Goal: Information Seeking & Learning: Learn about a topic

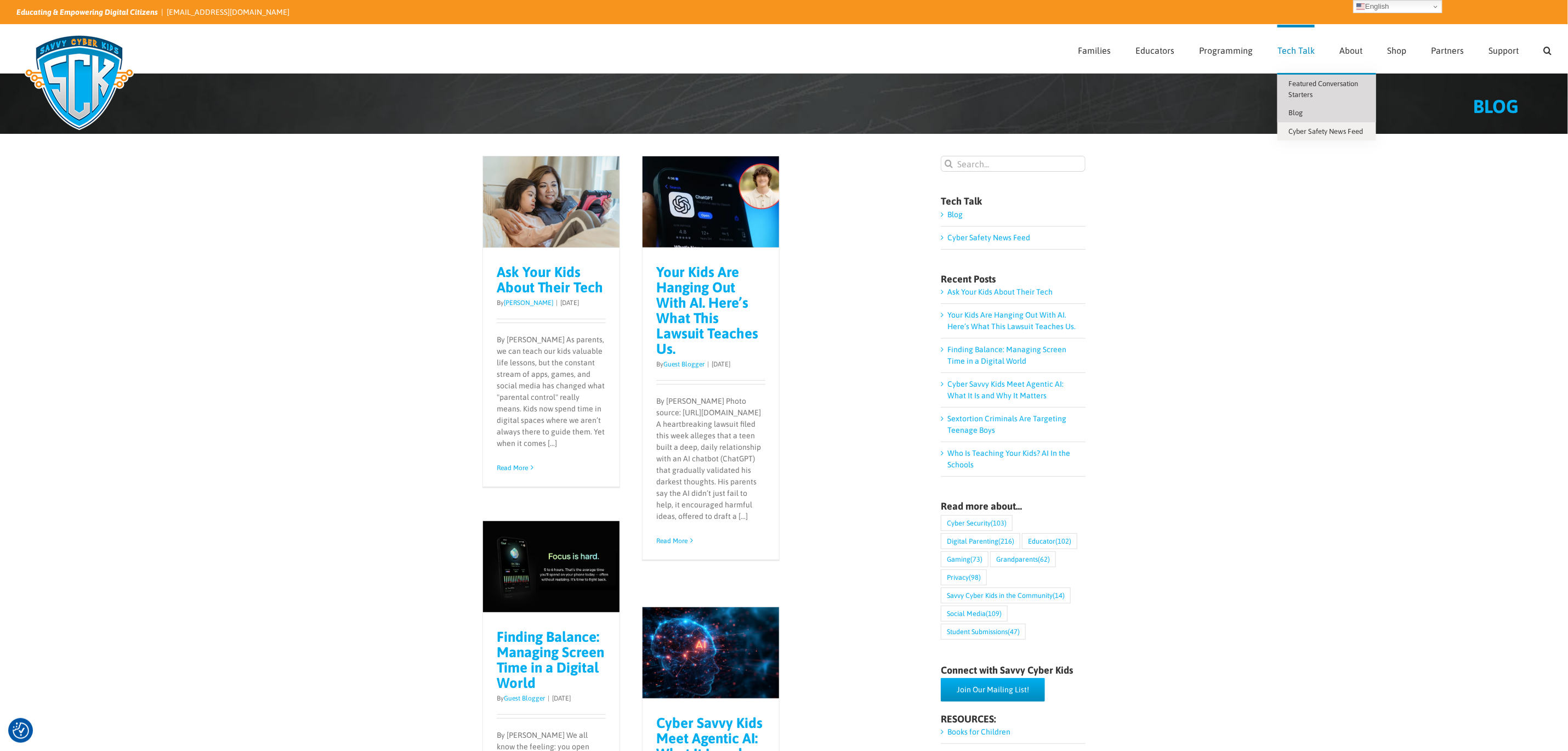
click at [1303, 81] on span "Featured Conversation Starters" at bounding box center [1323, 89] width 69 height 19
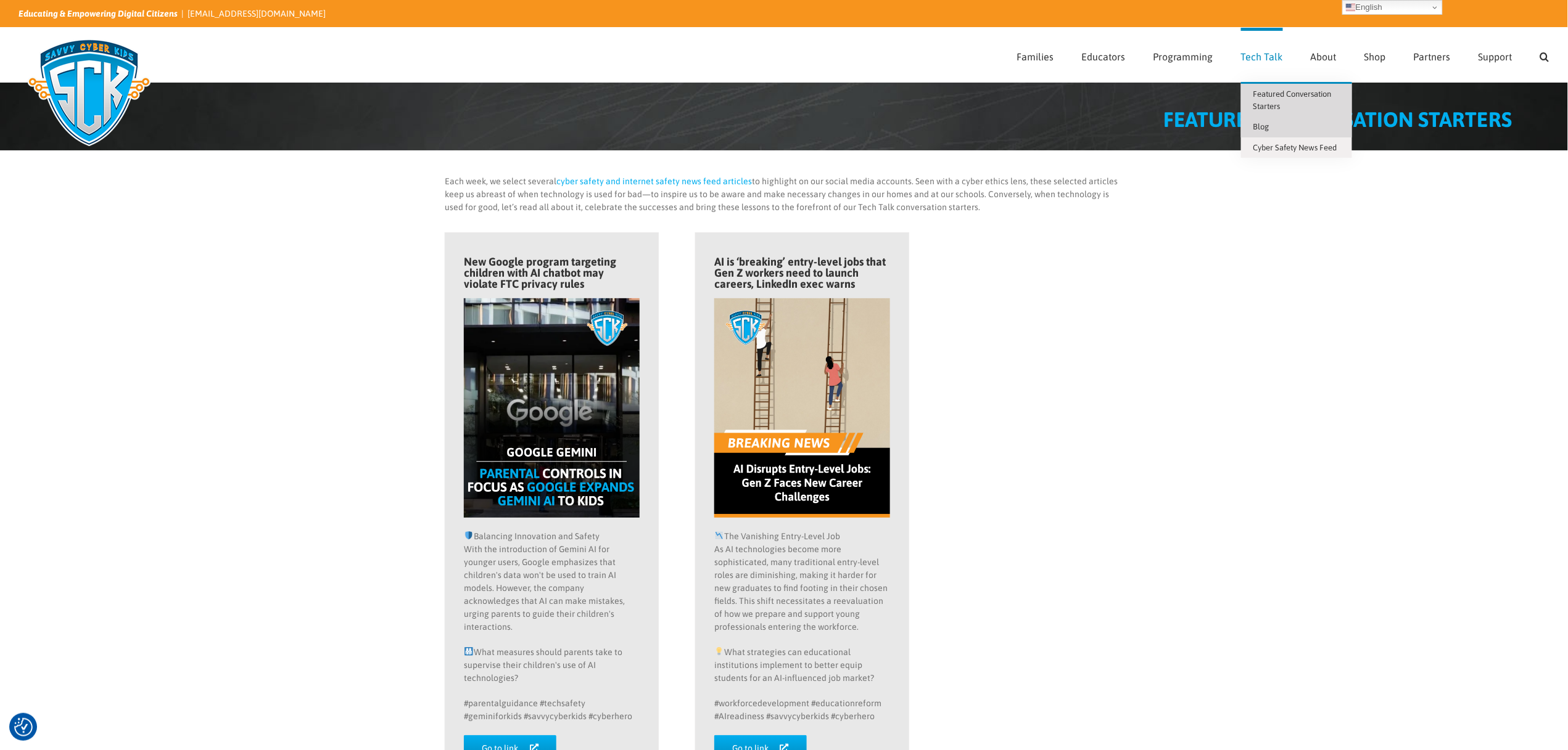
click at [1269, 124] on span "Blog" at bounding box center [1262, 126] width 16 height 9
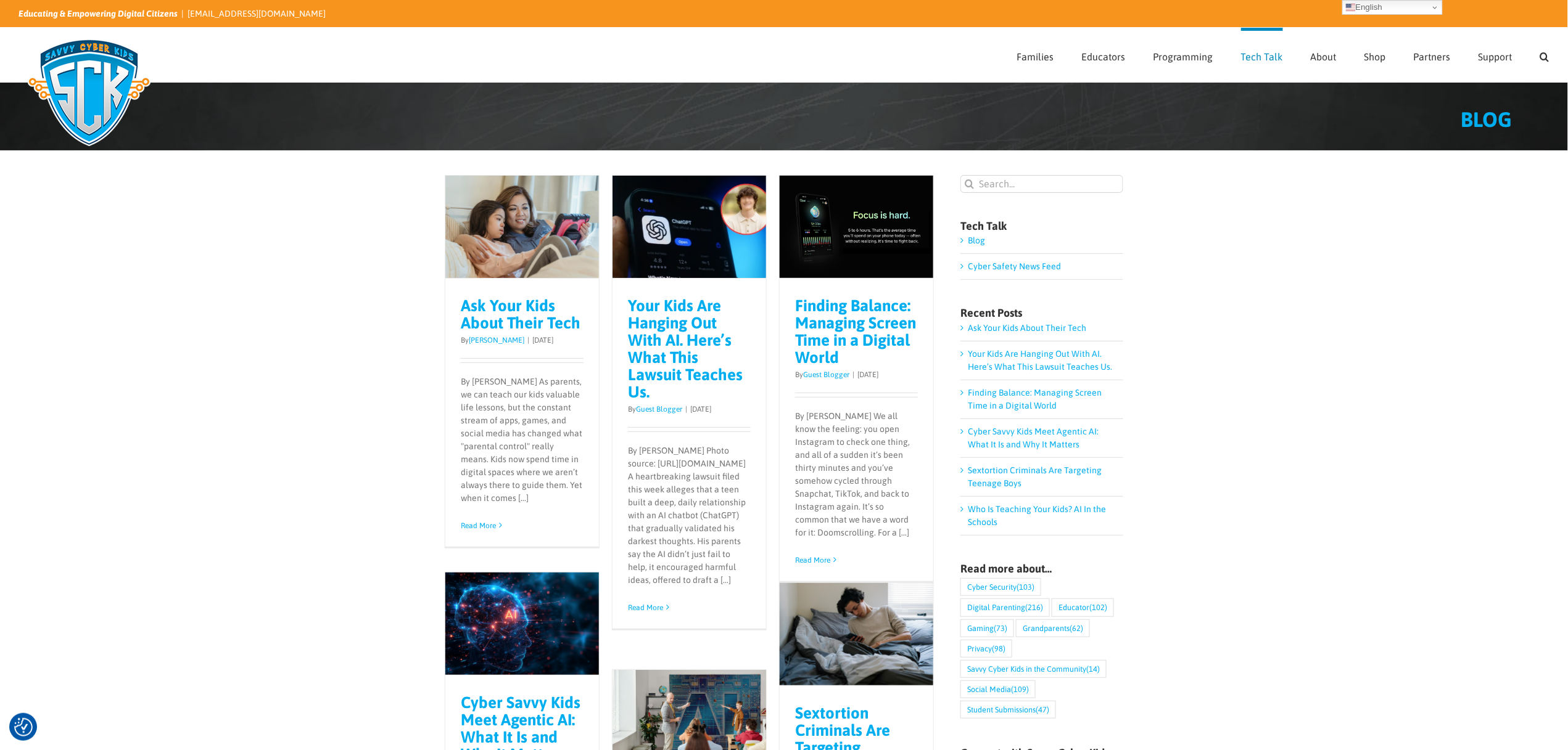
click at [505, 321] on link "Ask Your Kids About Their Tech" at bounding box center [520, 314] width 120 height 36
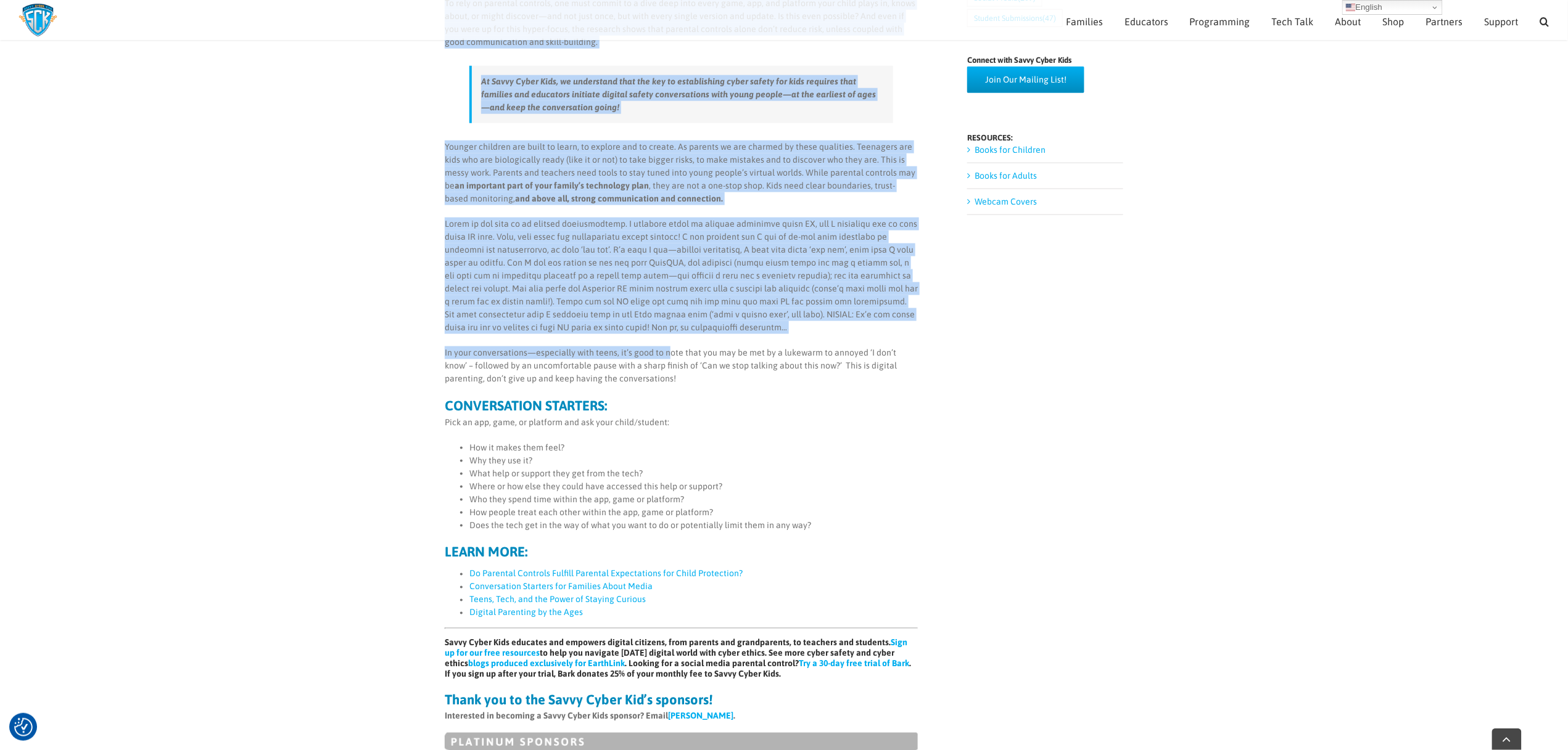
scroll to position [973, 0]
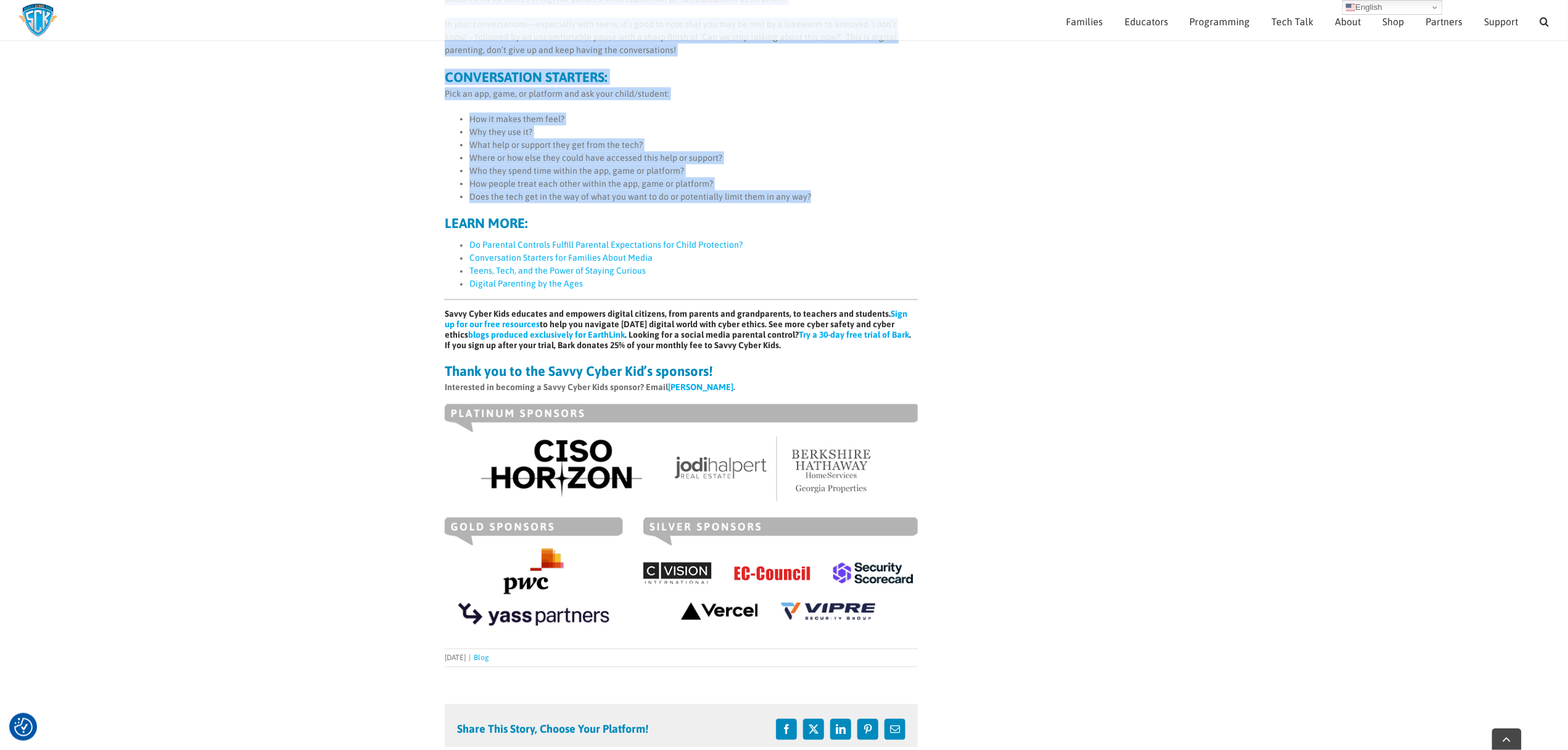
drag, startPoint x: 439, startPoint y: 534, endPoint x: 807, endPoint y: 193, distance: 501.7
click at [807, 193] on div "By Jennifer Dylan As parents, we can teach our kids valuable life lessons, but …" at bounding box center [682, 76] width 492 height 1122
copy div "As parents, we can teach our kids valuable life lessons, but the constant strea…"
click at [672, 193] on li "Does the tech get in the way of what you want to do or potentially limit them i…" at bounding box center [693, 196] width 448 height 13
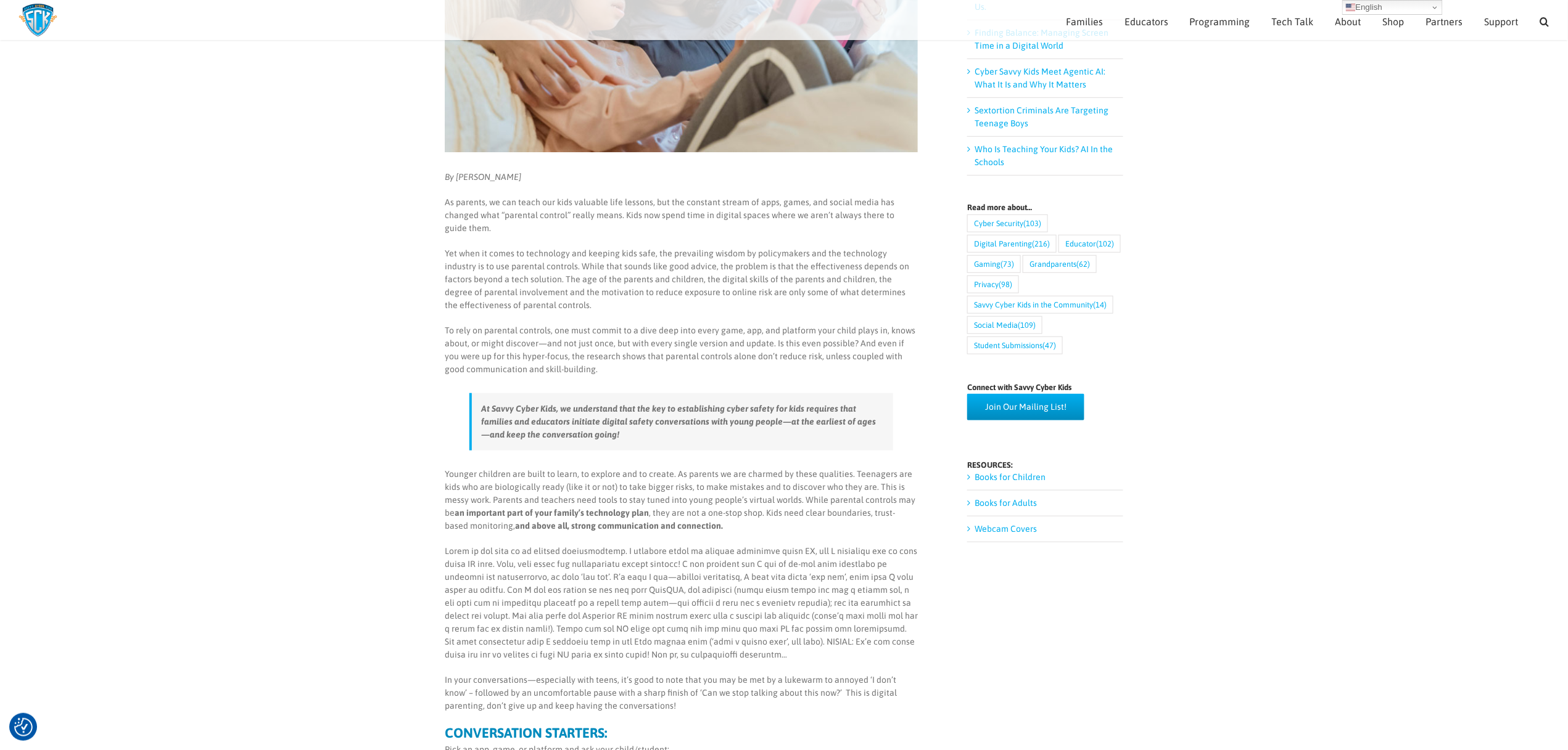
scroll to position [316, 0]
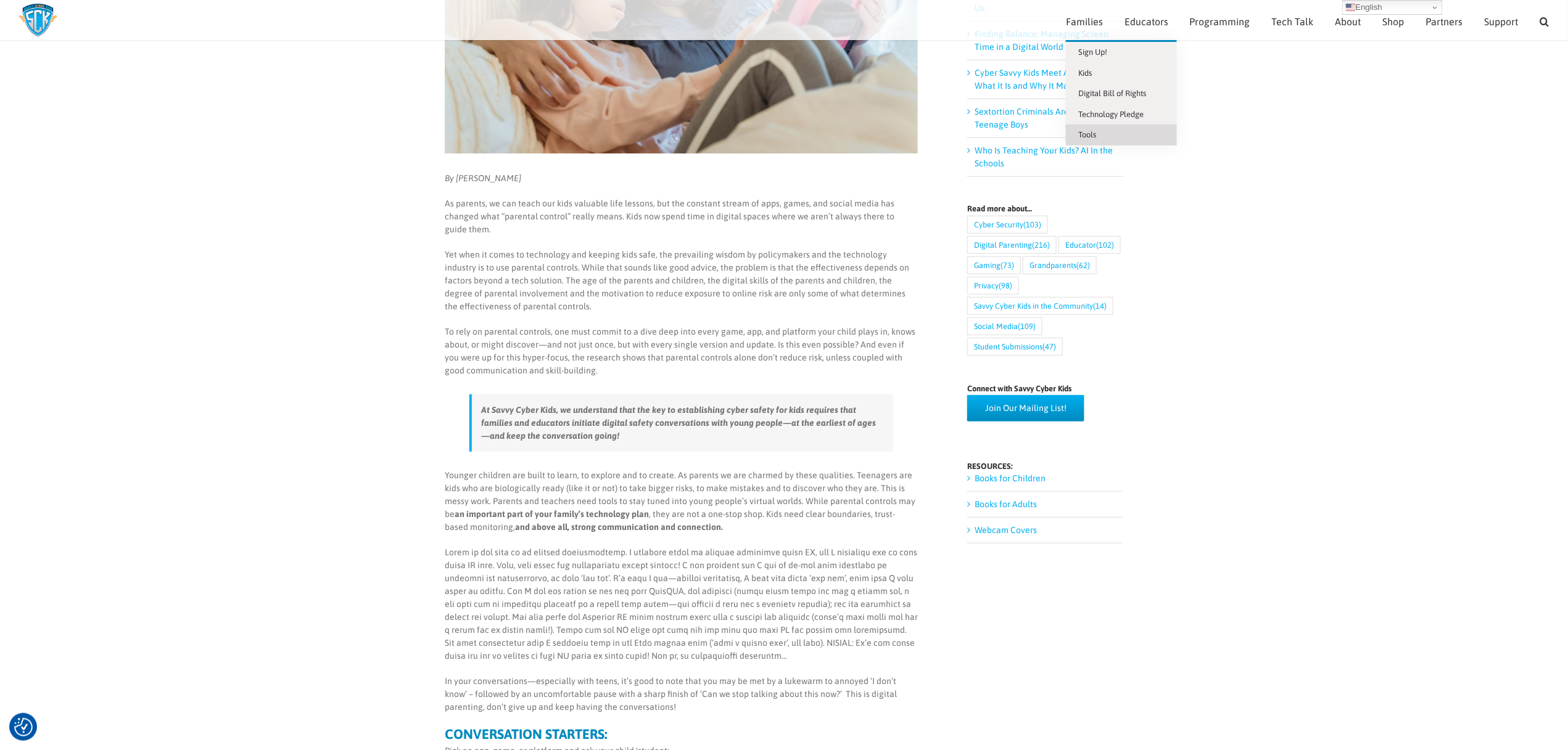
click at [1091, 132] on span "Tools" at bounding box center [1087, 135] width 18 height 9
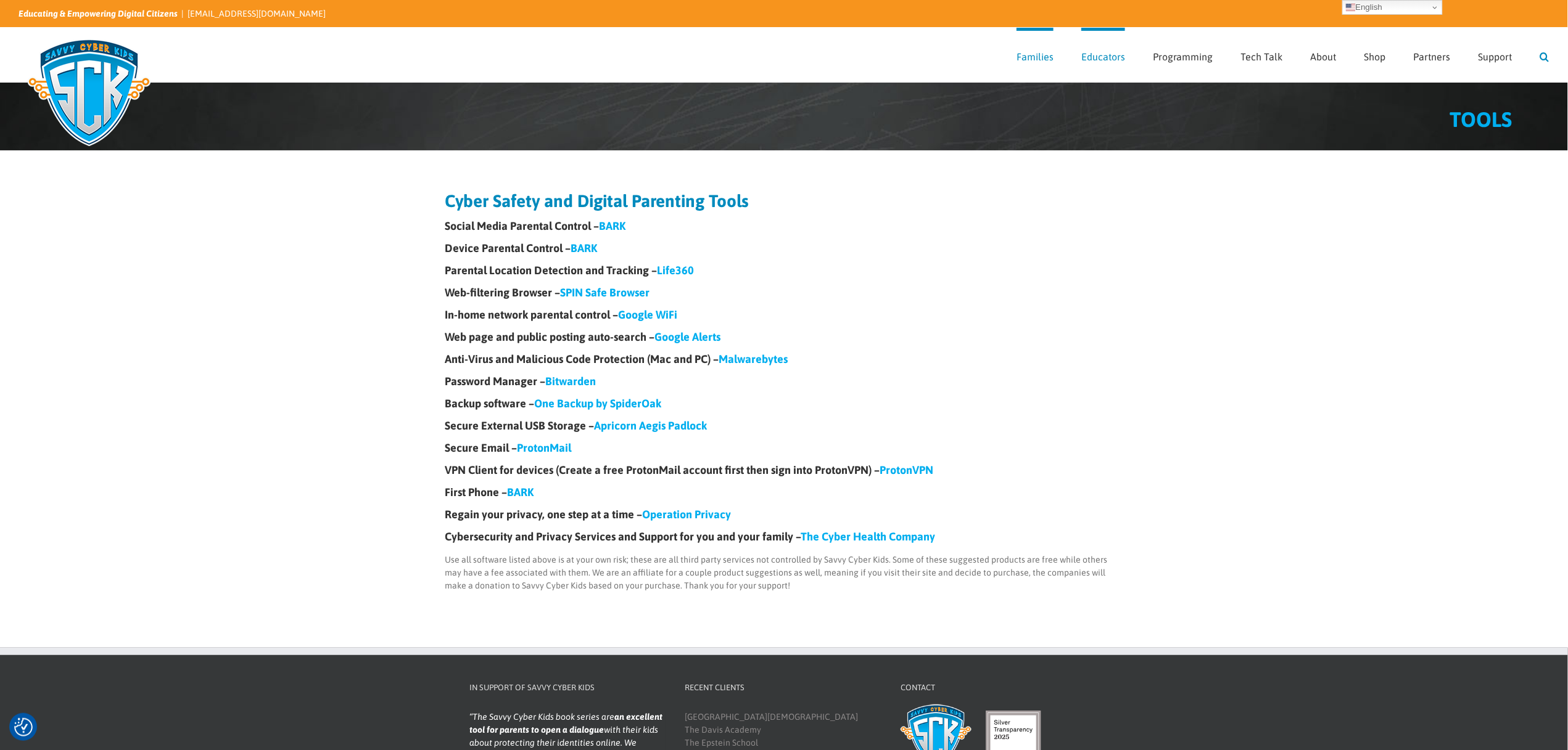
click at [1547, 55] on link "Search" at bounding box center [1544, 54] width 9 height 54
click at [1094, 52] on input "Search for:" at bounding box center [1274, 55] width 512 height 18
type input "conversation starters"
click at [1018, 46] on input "" at bounding box center [1027, 55] width 18 height 18
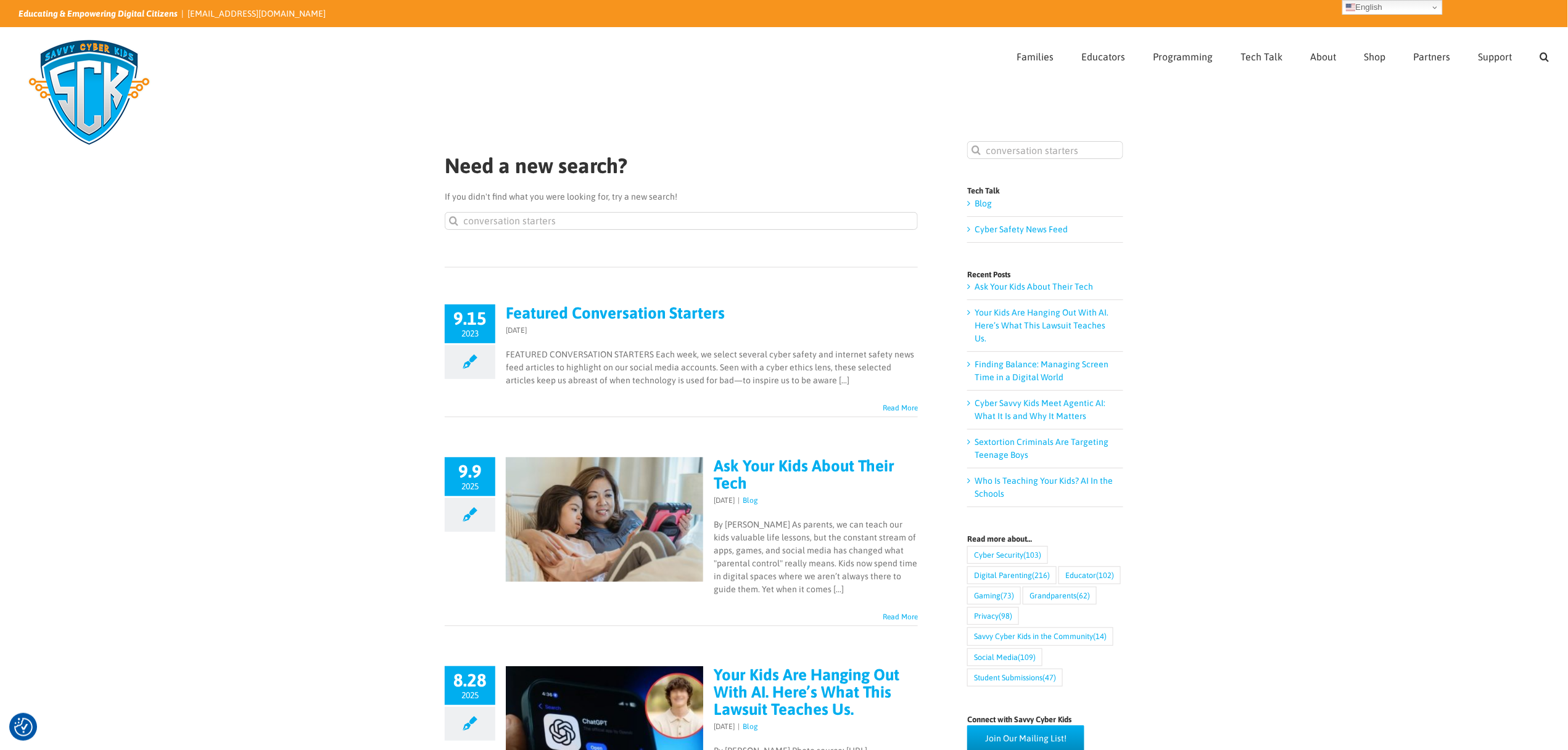
click at [674, 309] on link "Featured Conversation Starters" at bounding box center [615, 313] width 219 height 19
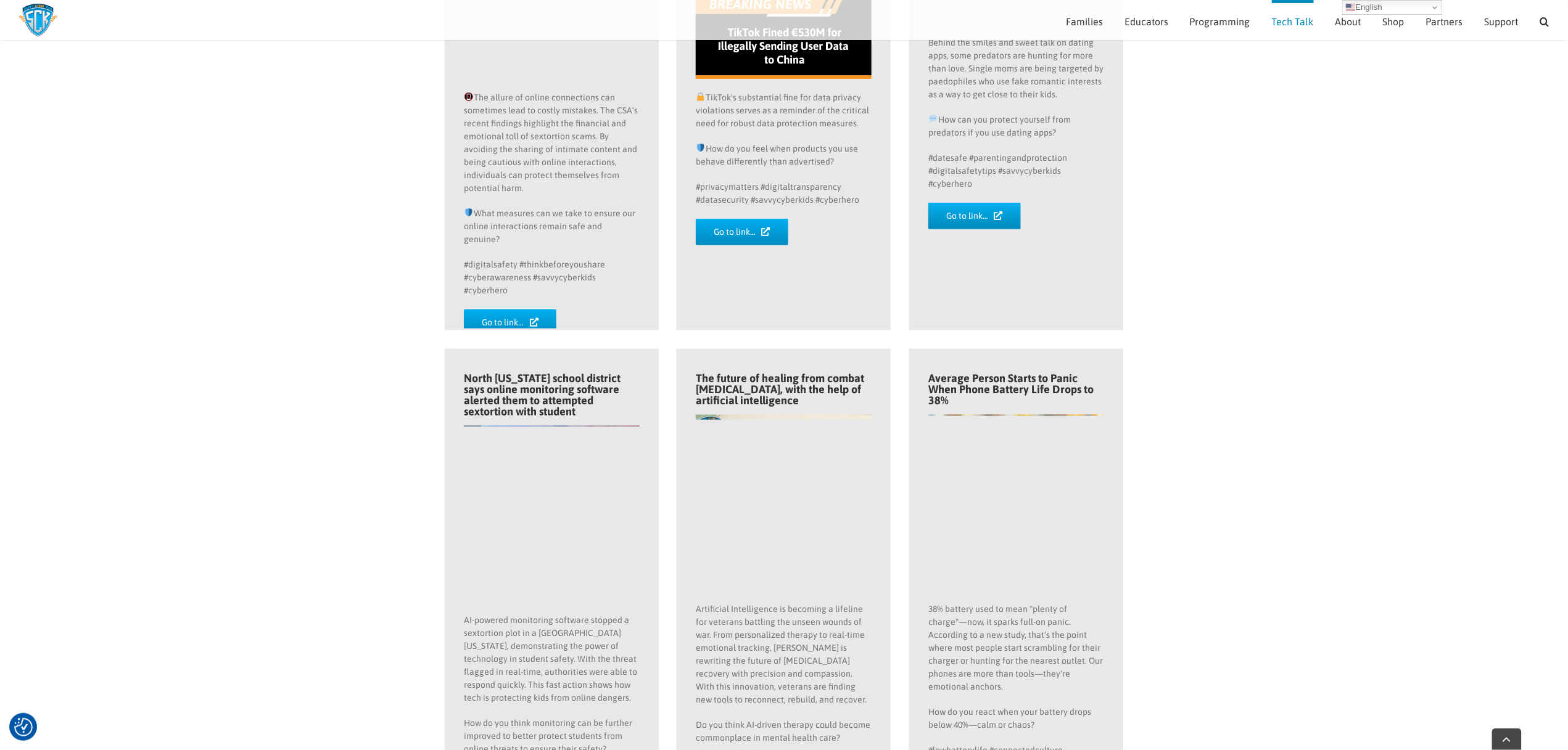
scroll to position [5002, 0]
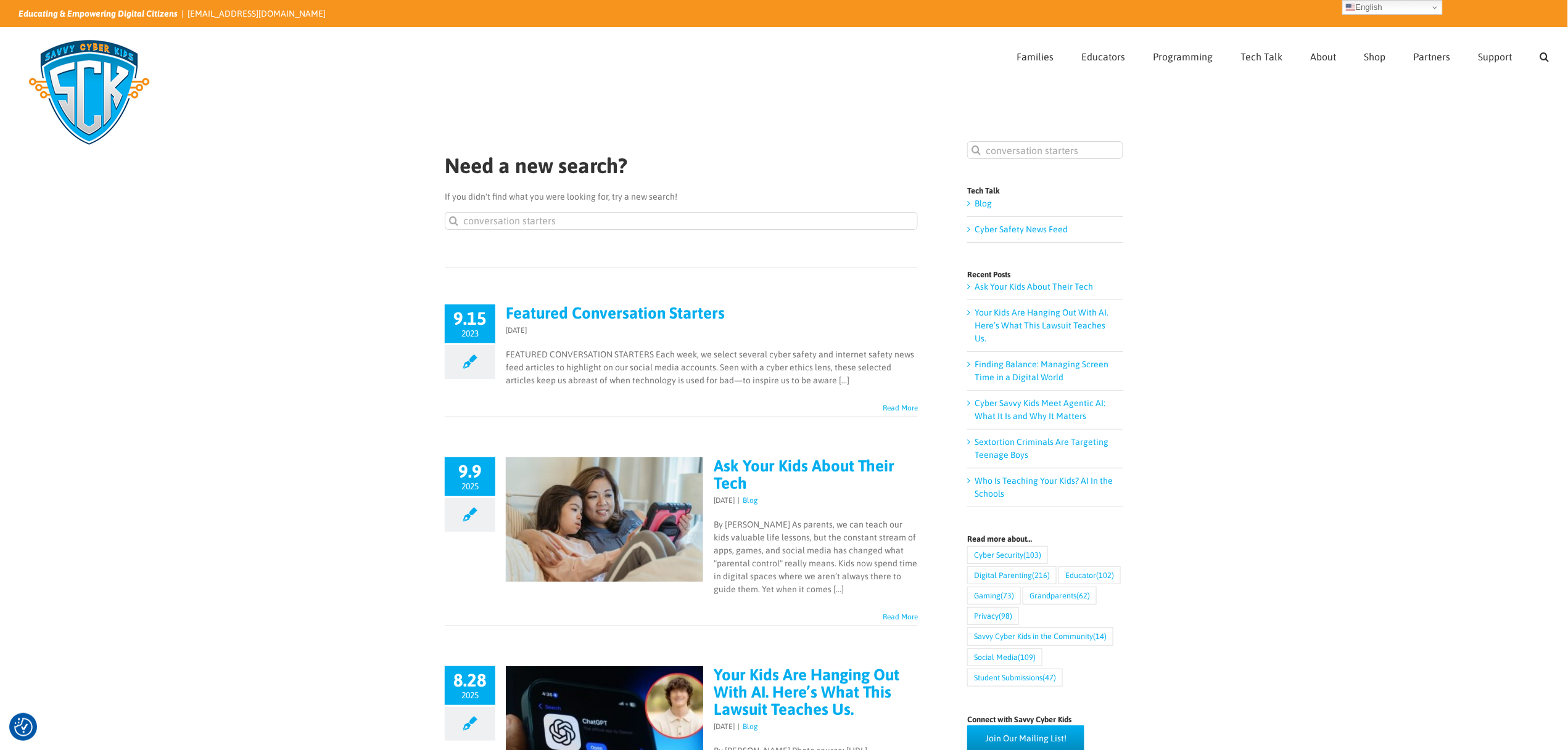
click at [726, 466] on link "Ask Your Kids About Their Tech" at bounding box center [804, 475] width 181 height 36
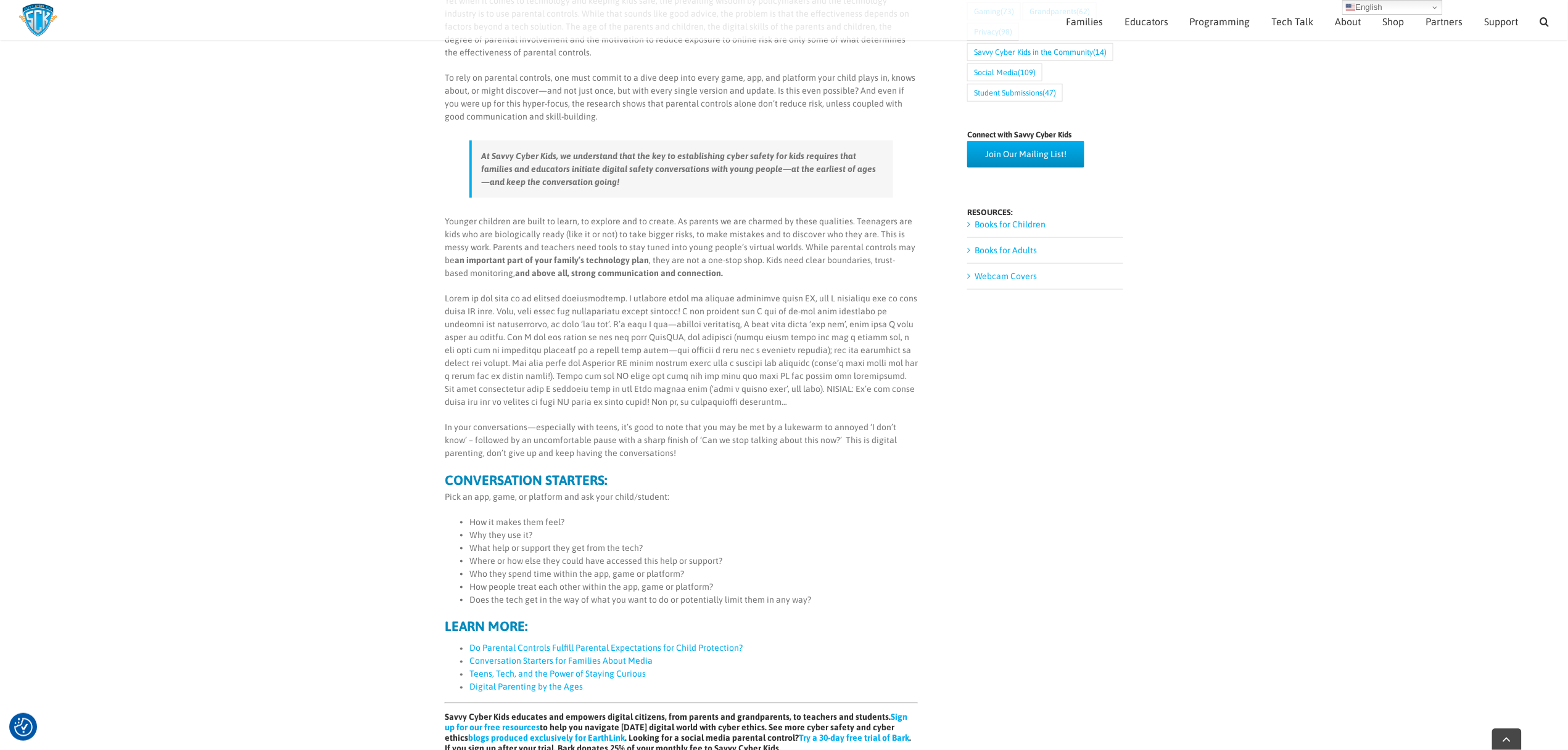
scroll to position [728, 0]
